Goal: Use online tool/utility: Utilize a website feature to perform a specific function

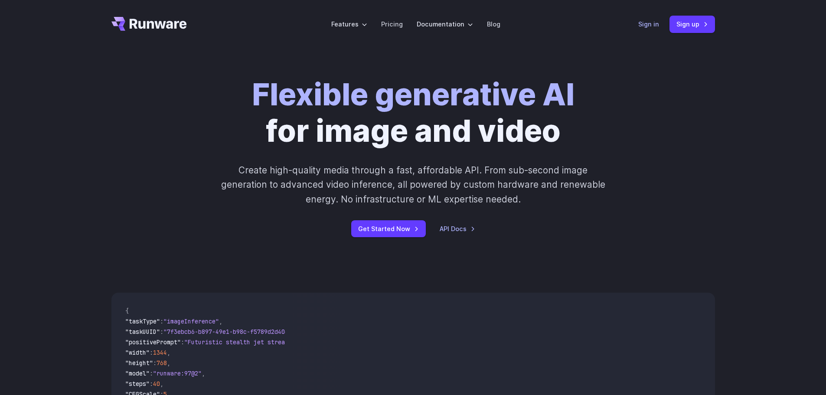
click at [645, 24] on link "Sign in" at bounding box center [648, 24] width 21 height 10
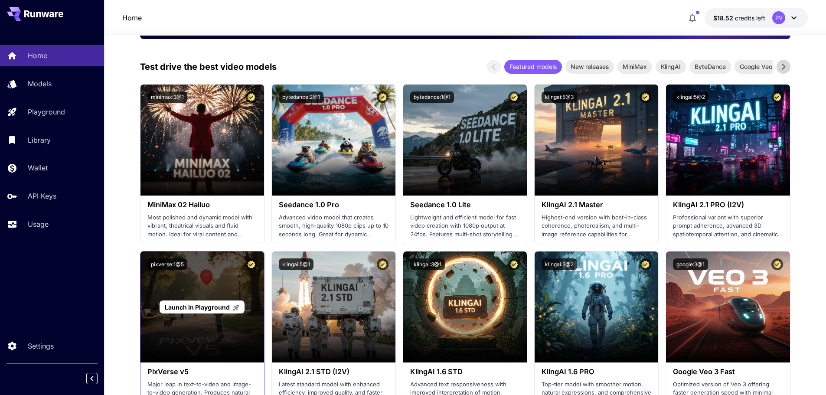
scroll to position [217, 0]
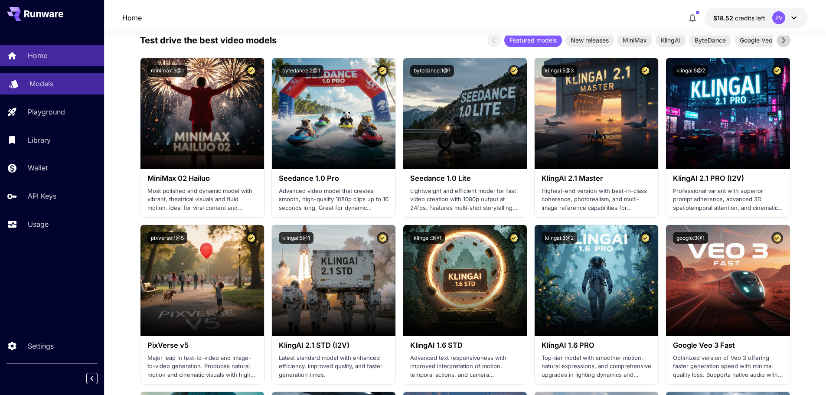
click at [30, 88] on p "Models" at bounding box center [41, 83] width 24 height 10
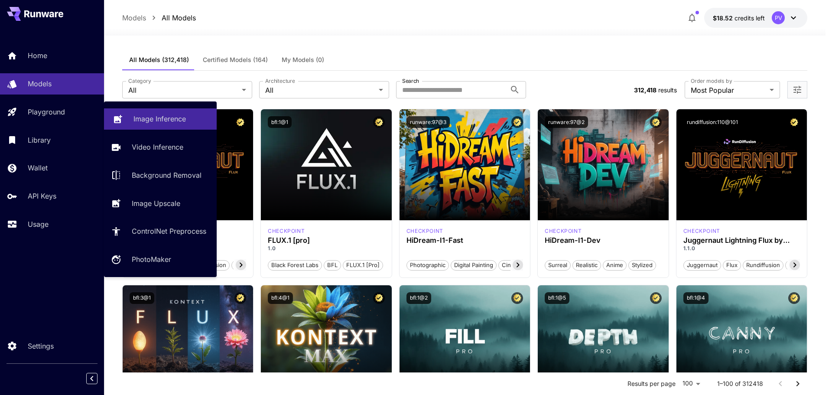
click at [135, 117] on p "Image Inference" at bounding box center [159, 119] width 52 height 10
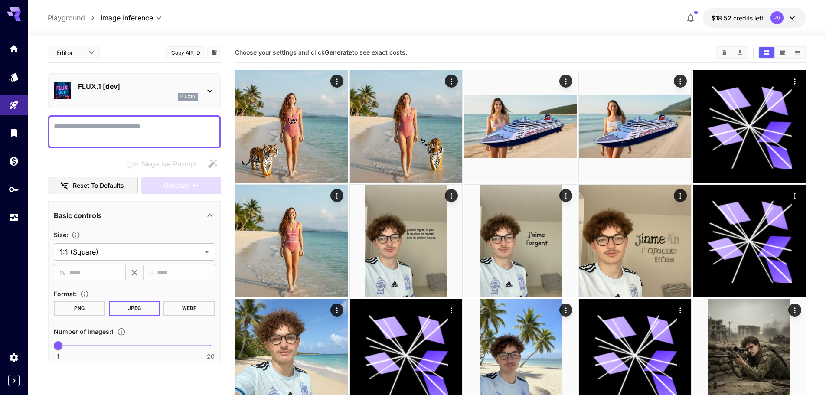
click at [117, 94] on div "flux1d" at bounding box center [138, 97] width 120 height 8
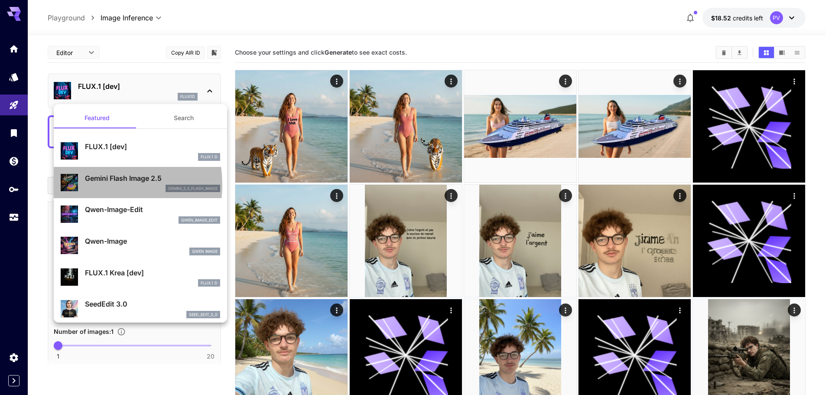
click at [94, 185] on div "gemini_2_5_flash_image" at bounding box center [152, 189] width 135 height 8
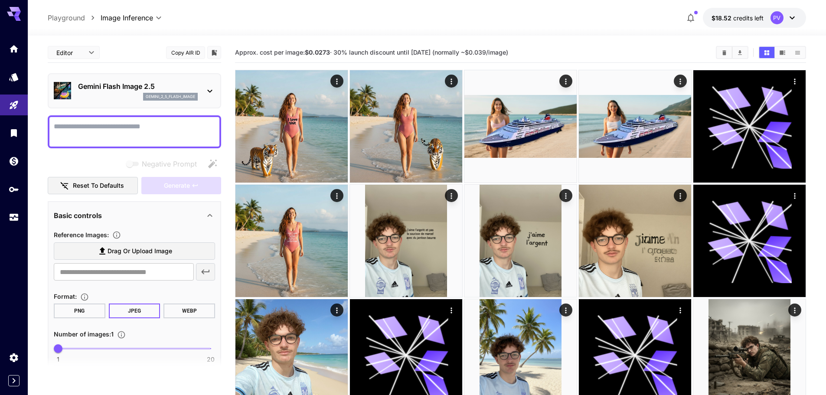
click at [91, 129] on textarea "Negative Prompt" at bounding box center [134, 131] width 161 height 21
click at [26, 214] on link at bounding box center [14, 217] width 28 height 21
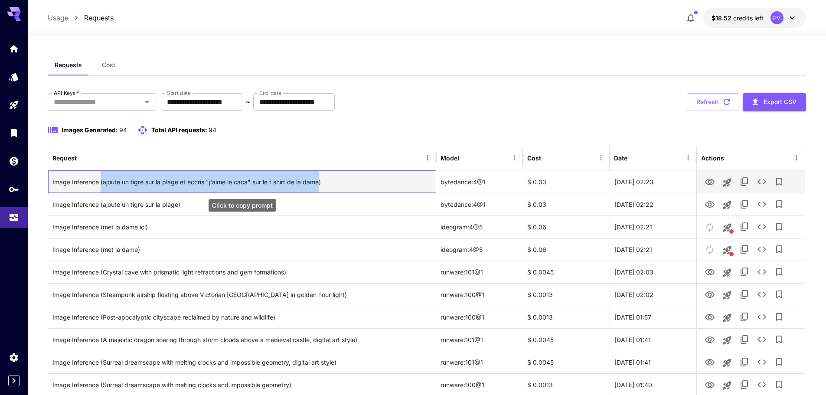
drag, startPoint x: 101, startPoint y: 182, endPoint x: 320, endPoint y: 183, distance: 218.4
click at [320, 183] on div "Image Inference (ajoute un tigre sur la plage et eccris "j'aime le caca" sur le…" at bounding box center [241, 182] width 379 height 22
copy div "(ajoute un tigre sur la plage et eccris "j'aime le caca" sur le t shirt de la d…"
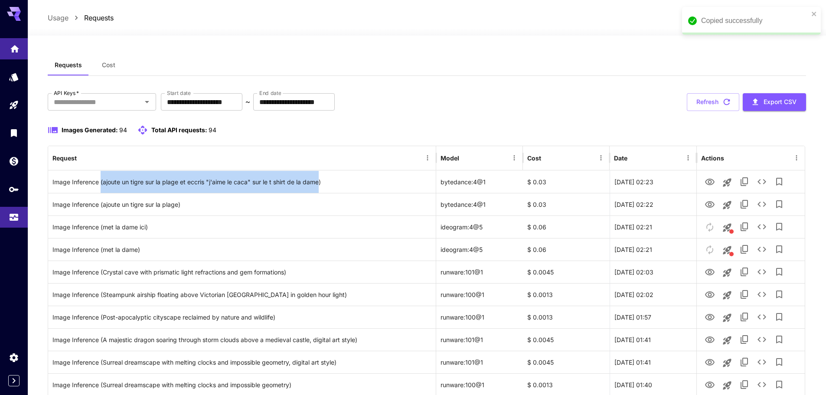
click at [7, 49] on link at bounding box center [14, 48] width 28 height 21
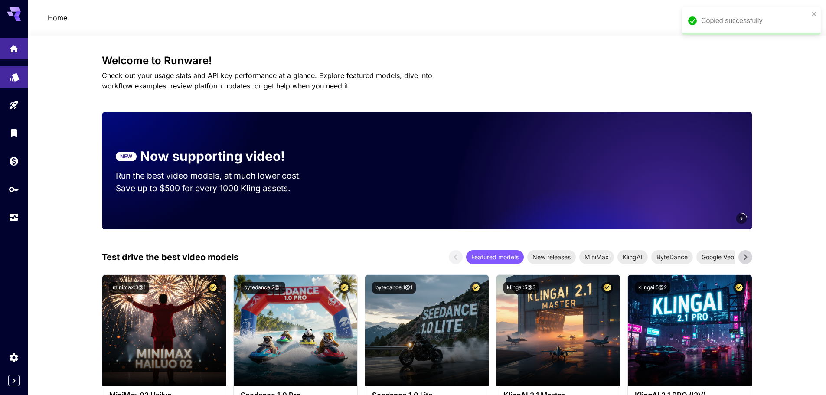
click at [15, 81] on link at bounding box center [14, 76] width 28 height 21
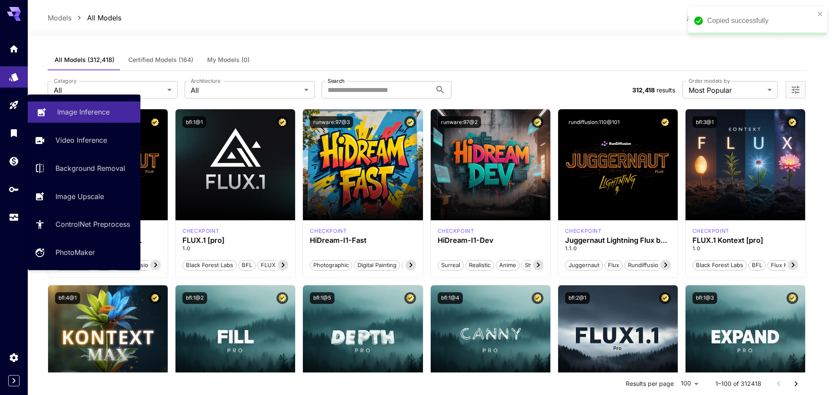
click at [53, 107] on link "Image Inference" at bounding box center [84, 111] width 113 height 21
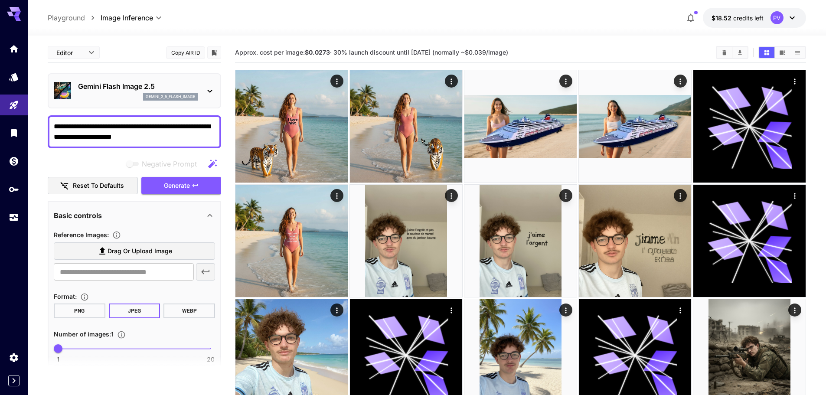
click at [61, 128] on textarea "**********" at bounding box center [134, 131] width 161 height 21
click at [58, 126] on textarea "**********" at bounding box center [134, 131] width 161 height 21
click at [57, 126] on textarea "**********" at bounding box center [134, 131] width 161 height 21
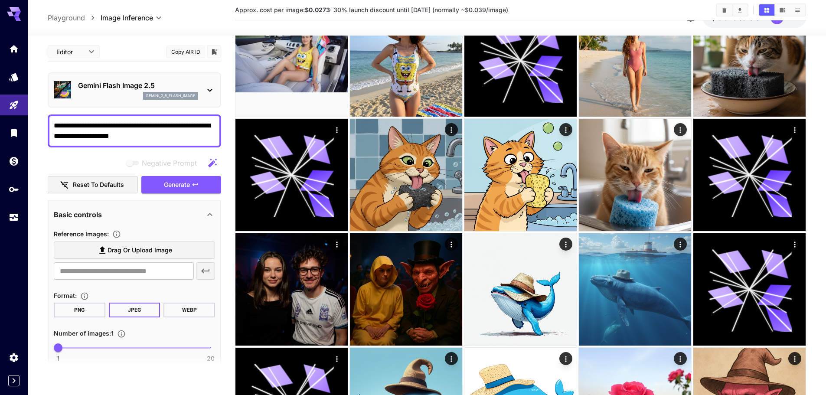
type textarea "**********"
click at [126, 245] on span "Drag or upload image" at bounding box center [139, 250] width 65 height 11
click at [0, 0] on input "Drag or upload image" at bounding box center [0, 0] width 0 height 0
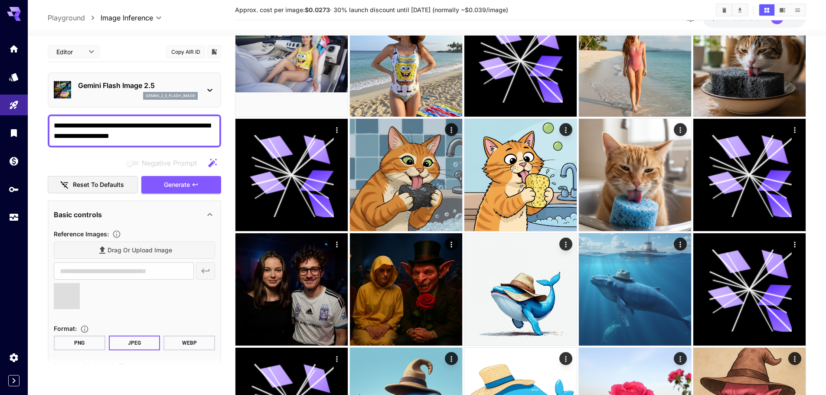
type input "**********"
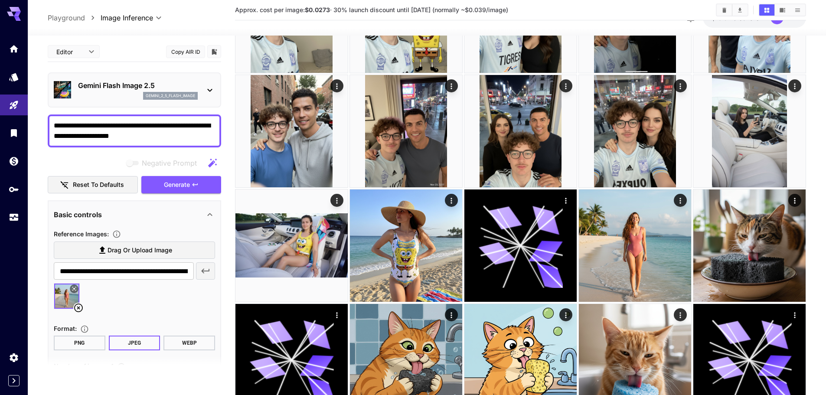
scroll to position [650, 0]
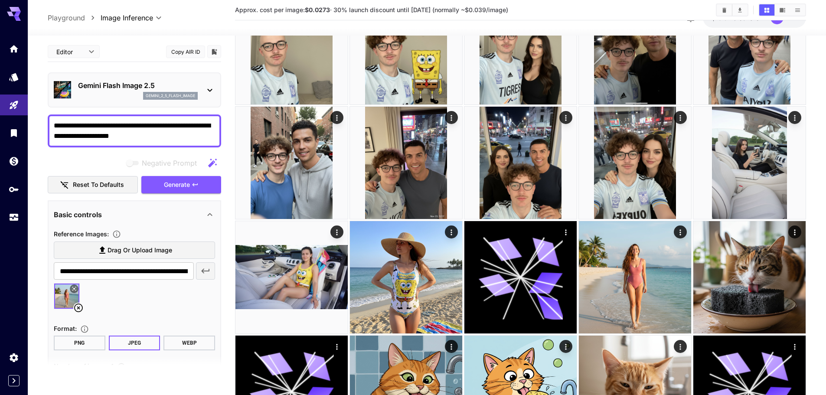
click at [107, 93] on div "gemini_2_5_flash_image" at bounding box center [138, 96] width 120 height 8
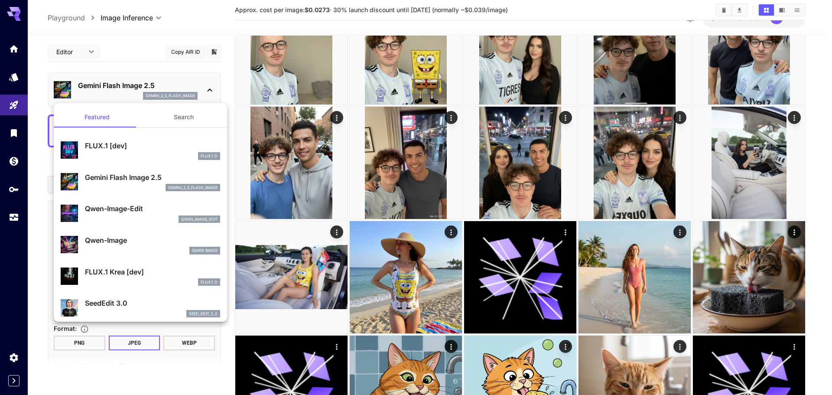
click at [110, 89] on div at bounding box center [416, 197] width 832 height 395
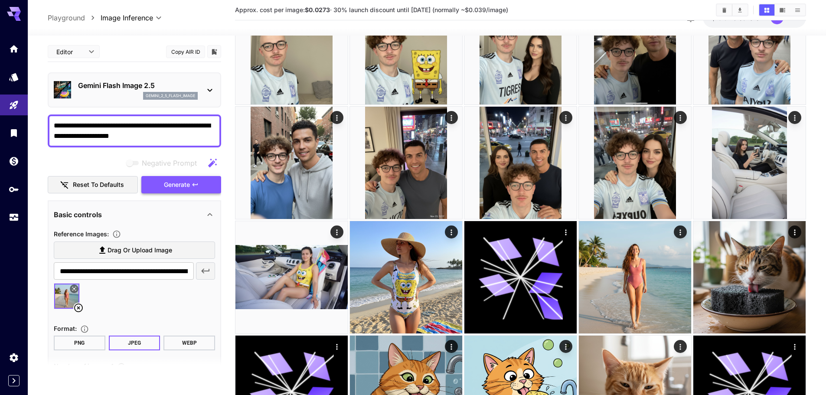
click at [177, 184] on span "Generate" at bounding box center [177, 184] width 26 height 11
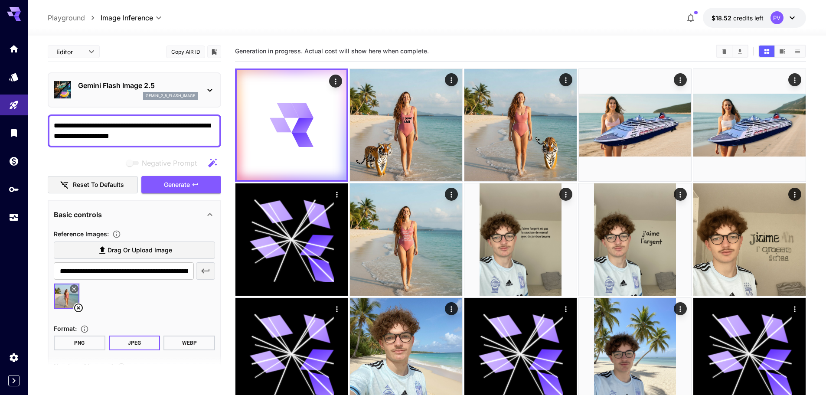
scroll to position [0, 0]
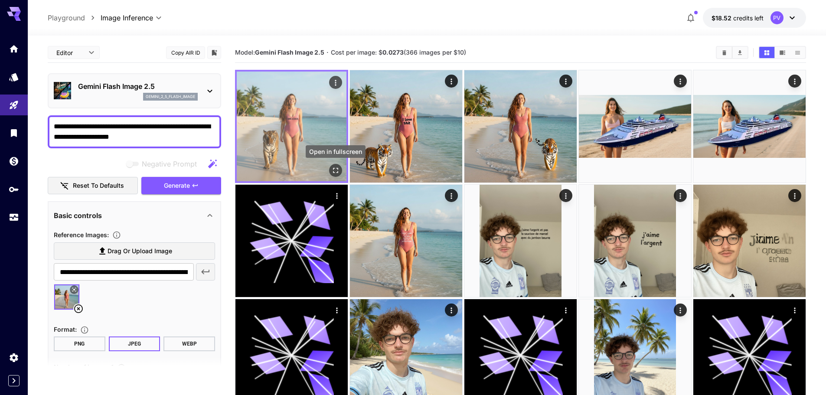
click at [334, 169] on icon "Open in fullscreen" at bounding box center [335, 170] width 9 height 9
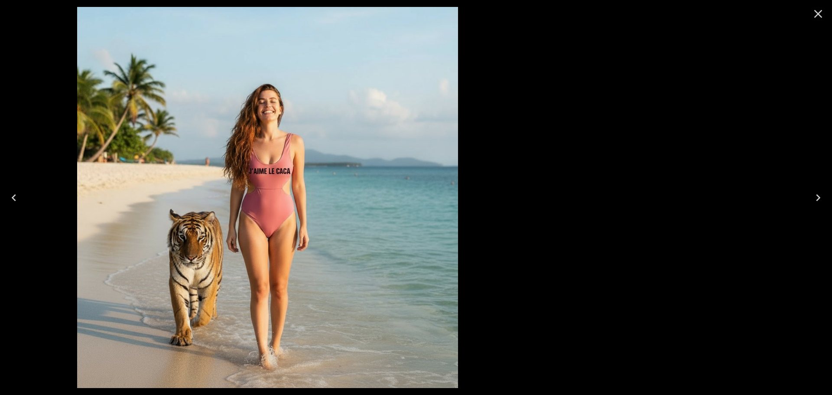
drag, startPoint x: 603, startPoint y: 146, endPoint x: 249, endPoint y: 166, distance: 354.2
click at [257, 167] on img at bounding box center [267, 197] width 381 height 381
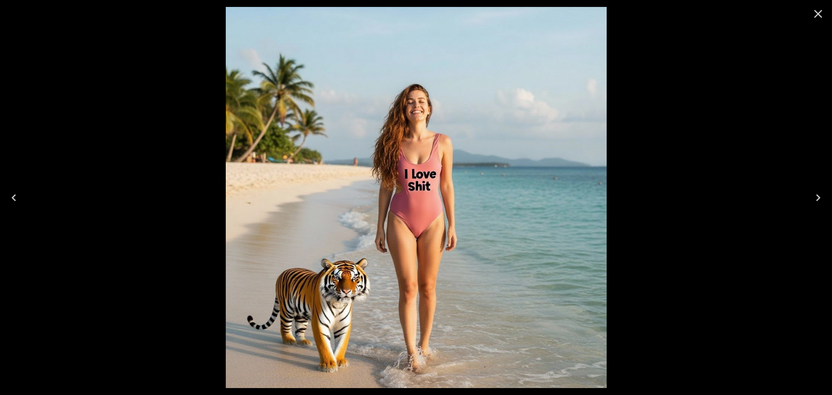
click at [820, 16] on icon "Close" at bounding box center [818, 14] width 8 height 8
